Goal: Check status: Check status

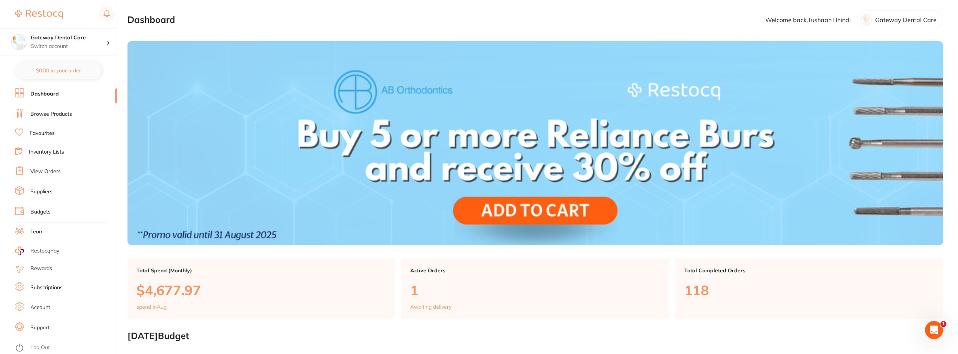
click at [46, 173] on link "View Orders" at bounding box center [45, 172] width 30 height 8
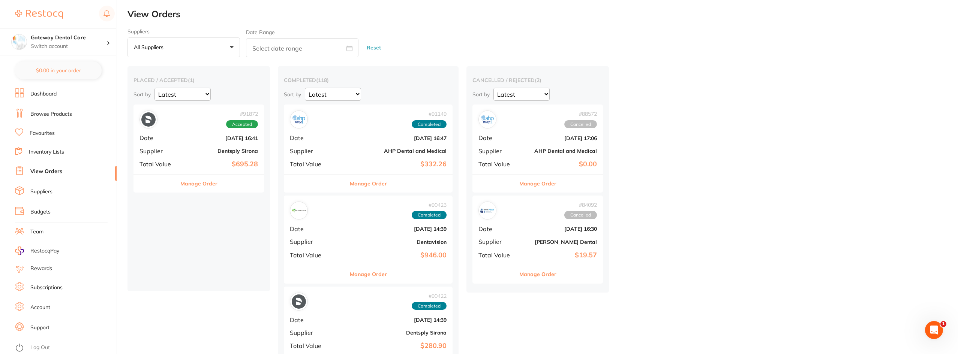
click at [321, 93] on select "Latest Notification" at bounding box center [333, 94] width 56 height 13
click at [230, 44] on button "All suppliers +0" at bounding box center [184, 48] width 113 height 20
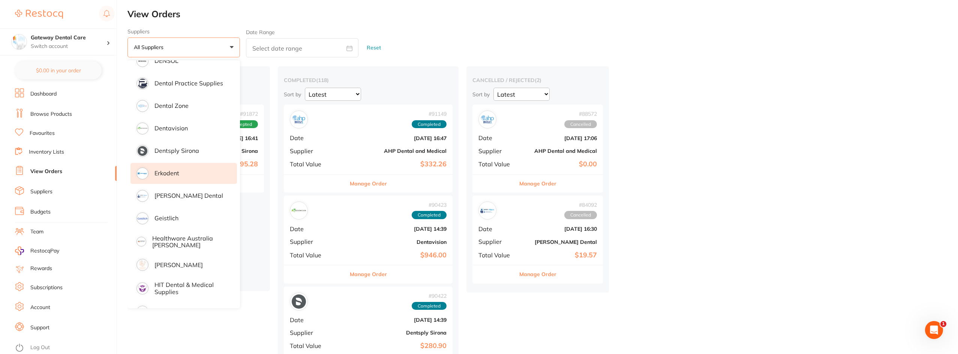
scroll to position [263, 0]
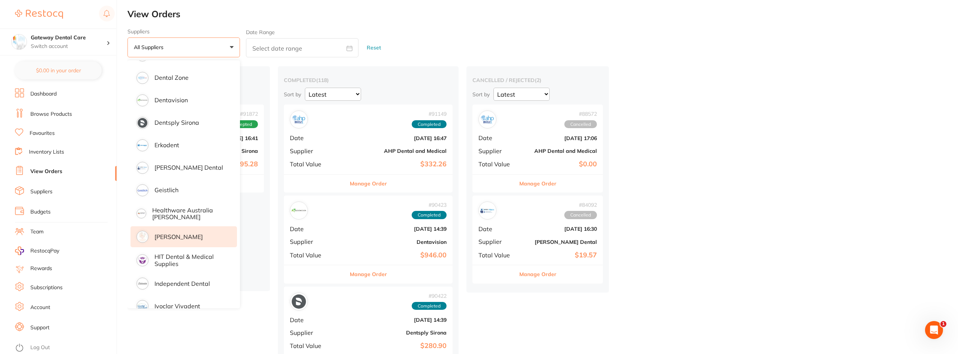
click at [184, 235] on p "[PERSON_NAME]" at bounding box center [179, 237] width 48 height 7
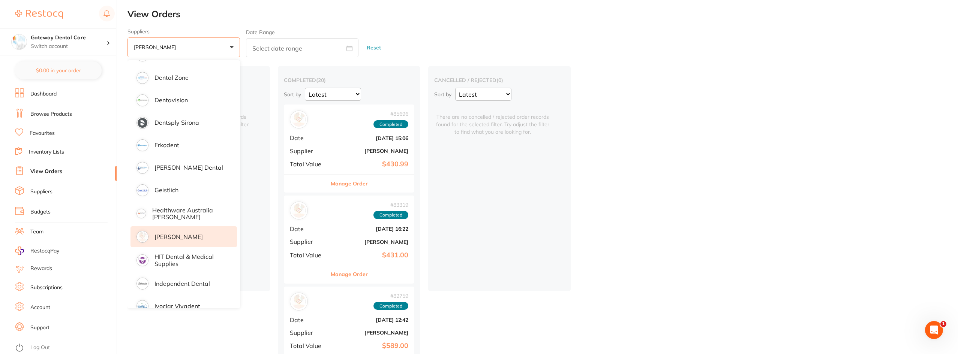
click at [409, 38] on div "Suppliers [PERSON_NAME] +0 All suppliers AB Orthodontics [PERSON_NAME] Dental A…" at bounding box center [543, 43] width 831 height 29
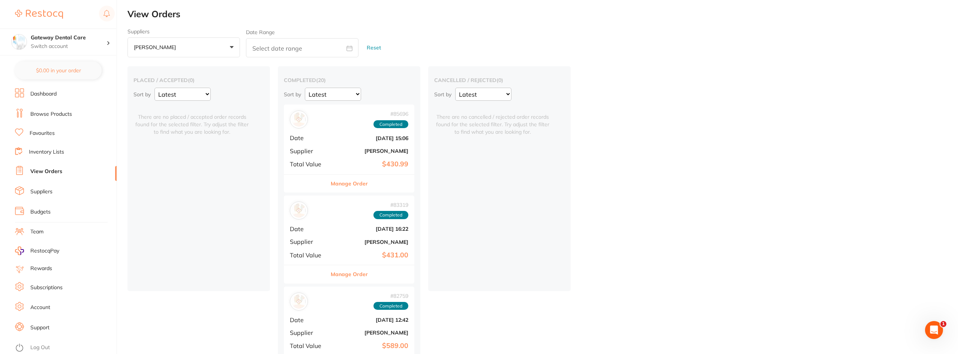
click at [353, 182] on button "Manage Order" at bounding box center [349, 184] width 37 height 18
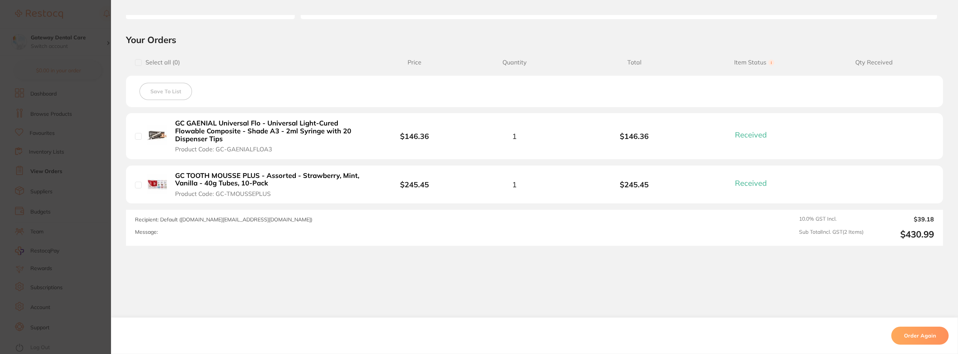
click at [69, 164] on section "Order ID: Restocq- 85696 Order Information 2 Received Completed Order Date [DAT…" at bounding box center [479, 177] width 958 height 354
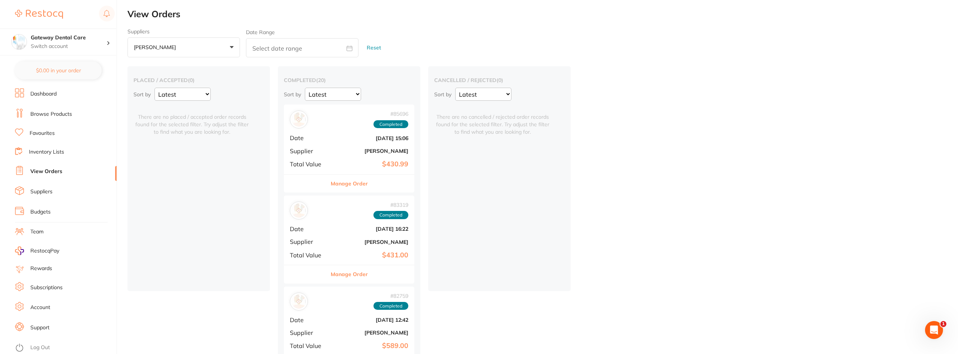
click at [355, 271] on button "Manage Order" at bounding box center [349, 275] width 37 height 18
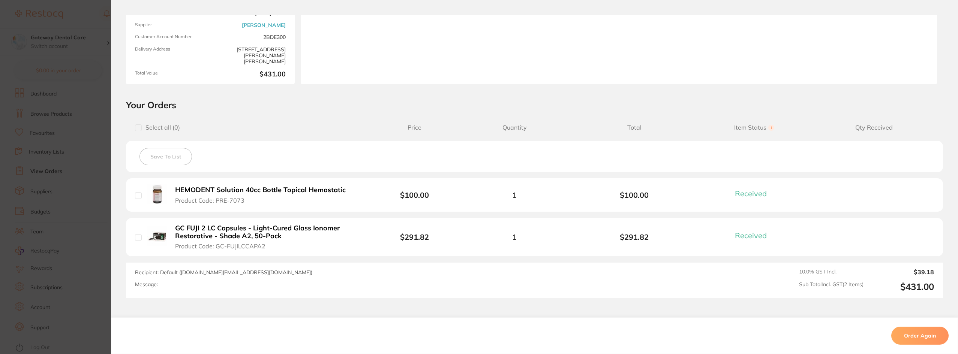
scroll to position [113, 0]
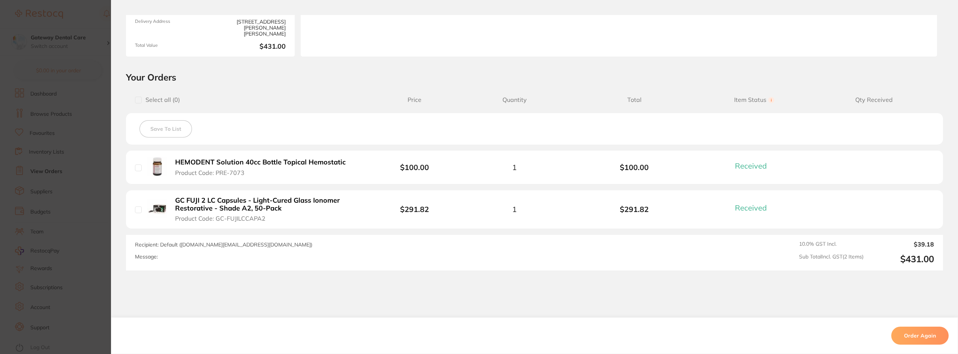
click at [80, 190] on section "Order ID: Restocq- 83319 Order Information 2 Received Completed Order Date [DAT…" at bounding box center [479, 177] width 958 height 354
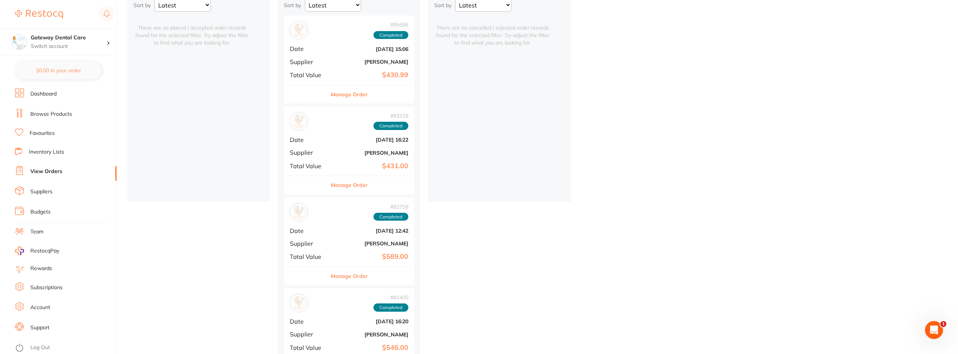
scroll to position [113, 0]
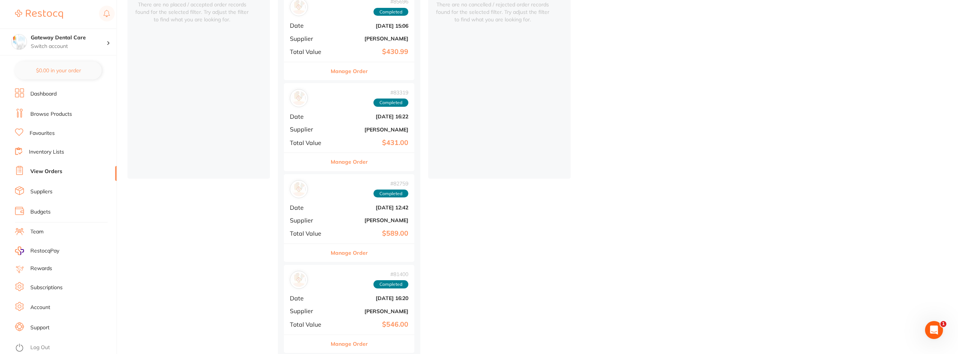
click at [350, 251] on button "Manage Order" at bounding box center [349, 253] width 37 height 18
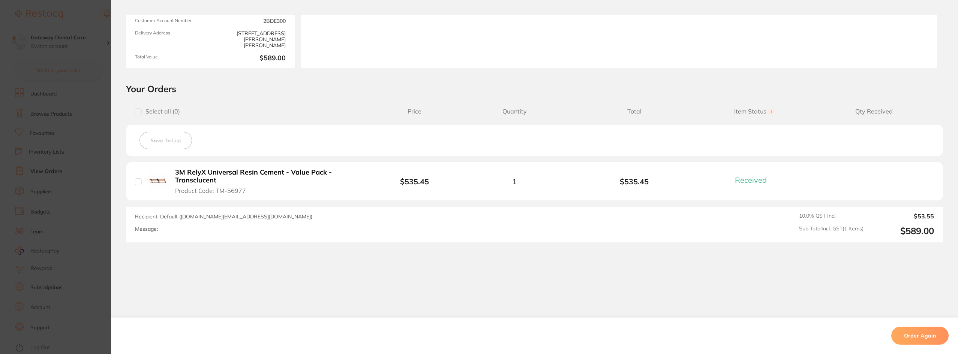
click at [42, 194] on section "Order ID: Restocq- 82759 Order Information 1 Received Completed Order Date [DAT…" at bounding box center [479, 177] width 958 height 354
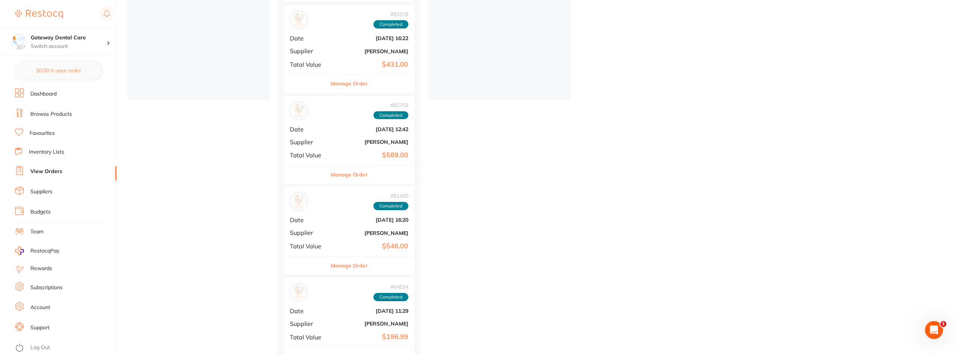
scroll to position [225, 0]
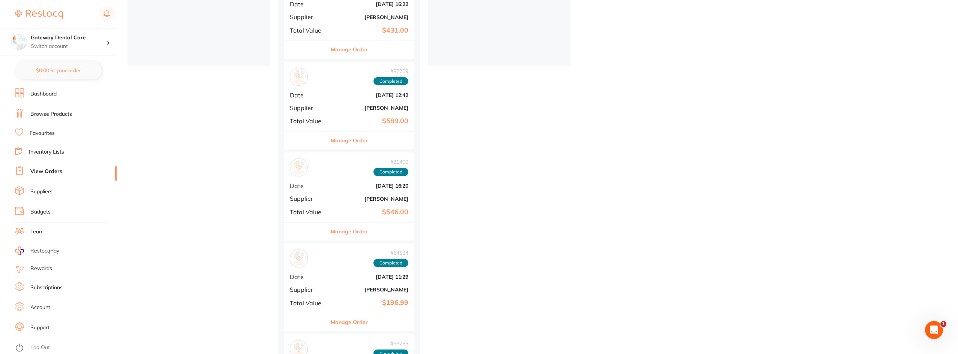
click at [339, 219] on div "# 81400 Completed Date [DATE] 16:20 Supplier [PERSON_NAME] Total Value $546.00" at bounding box center [349, 187] width 131 height 69
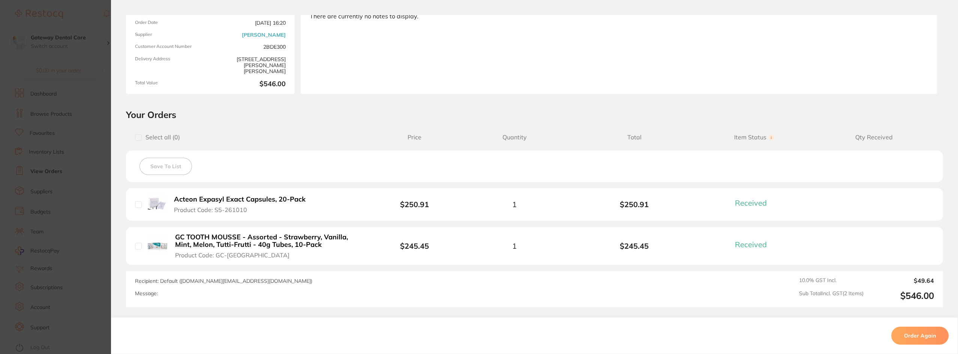
click at [53, 204] on section "Order ID: Restocq- 81400 Order Information 2 Received Completed Order Date [DAT…" at bounding box center [479, 177] width 958 height 354
